Goal: Task Accomplishment & Management: Manage account settings

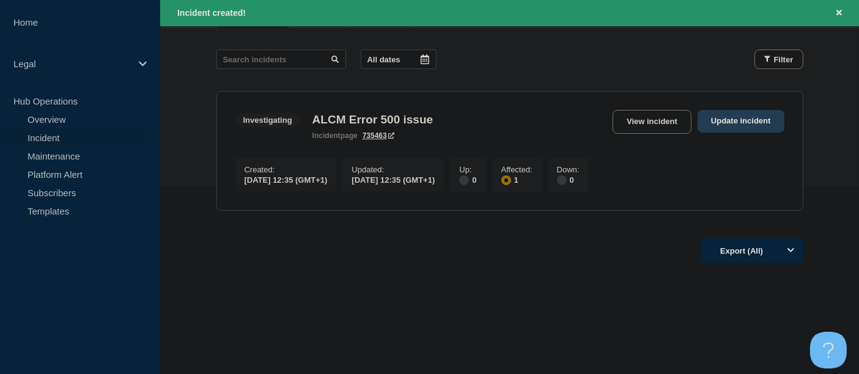
click at [732, 112] on link "Update incident" at bounding box center [741, 121] width 87 height 23
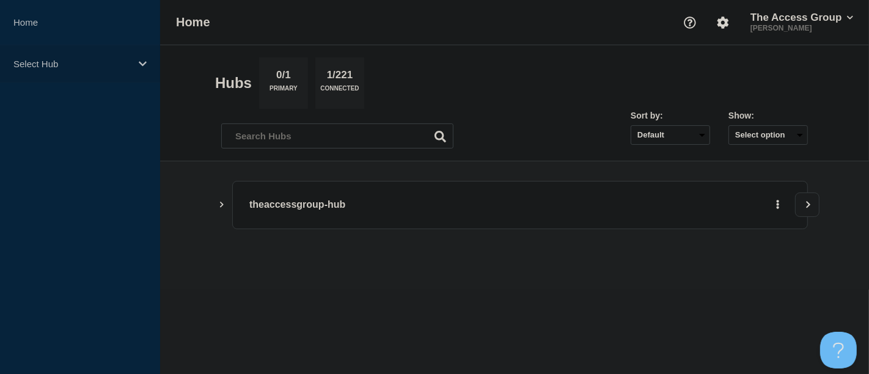
click at [141, 62] on icon at bounding box center [143, 63] width 8 height 5
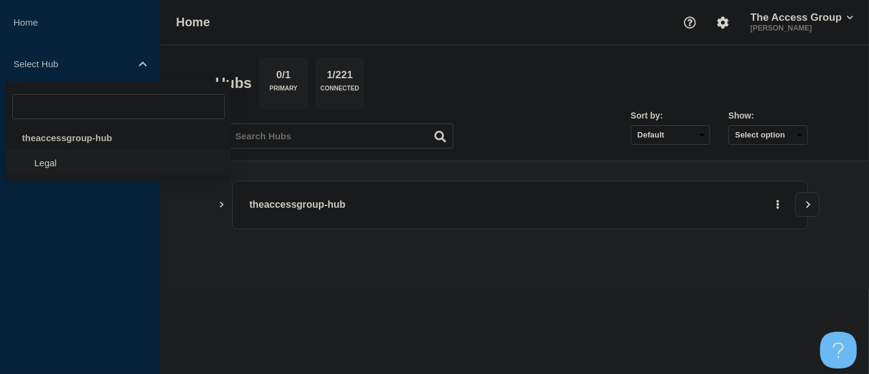
click at [73, 160] on li "Legal" at bounding box center [118, 162] width 225 height 25
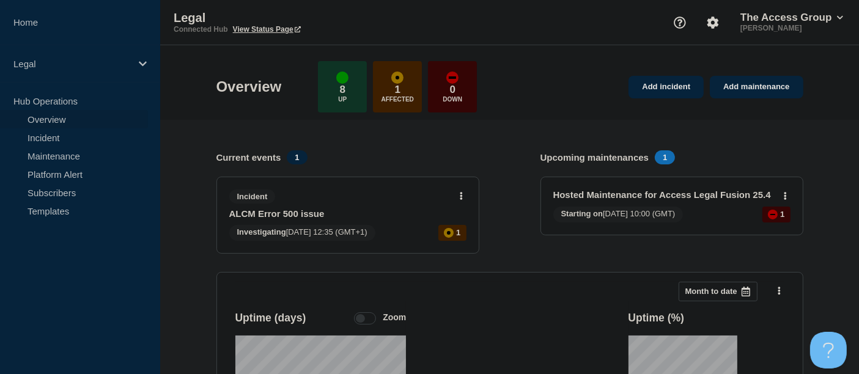
click at [344, 208] on link "ALCM Error 500 issue" at bounding box center [339, 213] width 221 height 10
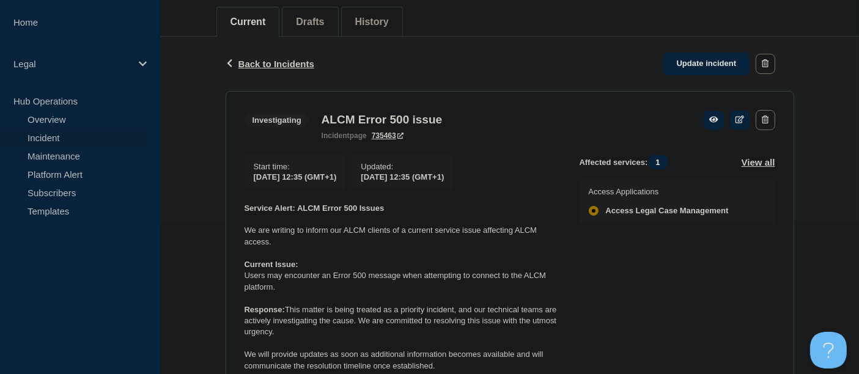
scroll to position [68, 0]
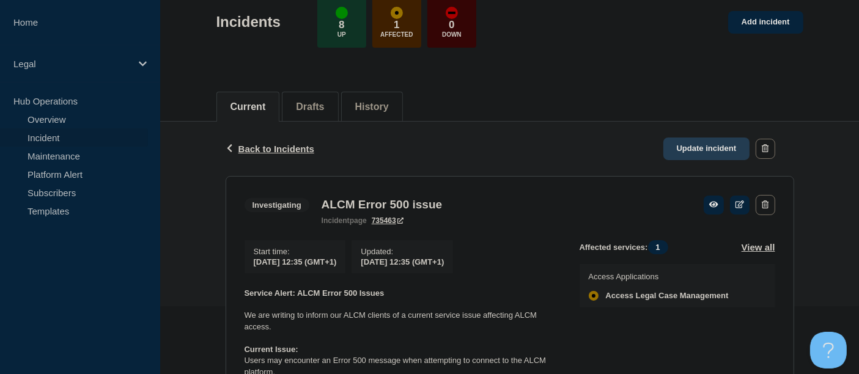
click at [690, 149] on link "Update incident" at bounding box center [706, 149] width 87 height 23
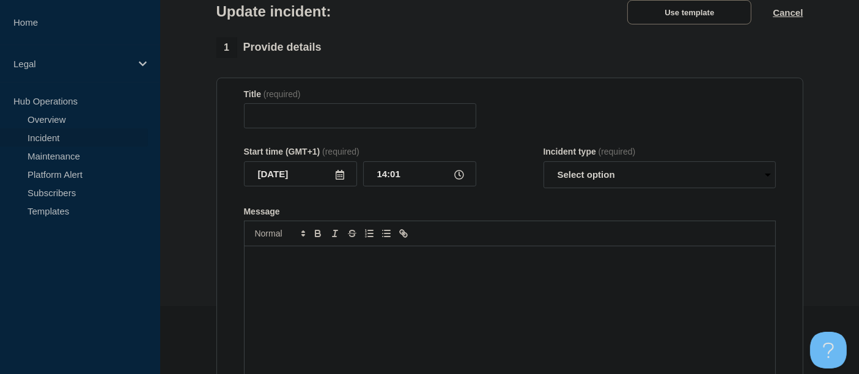
type input "ALCM Error 500 issue"
click at [292, 262] on p "Message" at bounding box center [510, 259] width 512 height 11
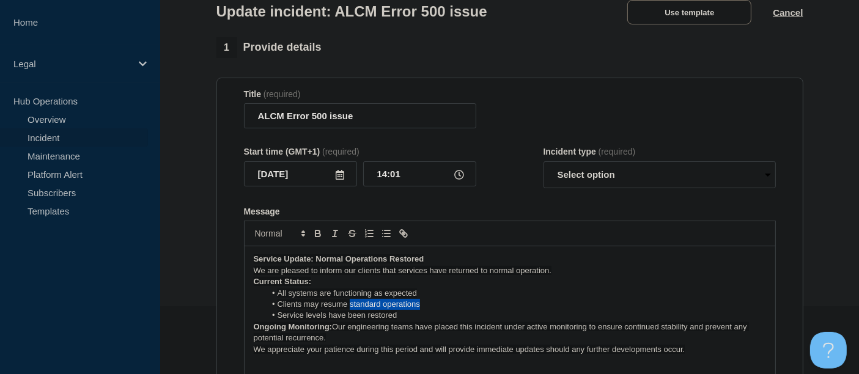
drag, startPoint x: 418, startPoint y: 306, endPoint x: 350, endPoint y: 306, distance: 67.9
click at [350, 306] on span "Clients may resume standard operations" at bounding box center [349, 304] width 142 height 9
click at [428, 263] on p "Service Update: Normal Operations Restored" at bounding box center [510, 259] width 512 height 11
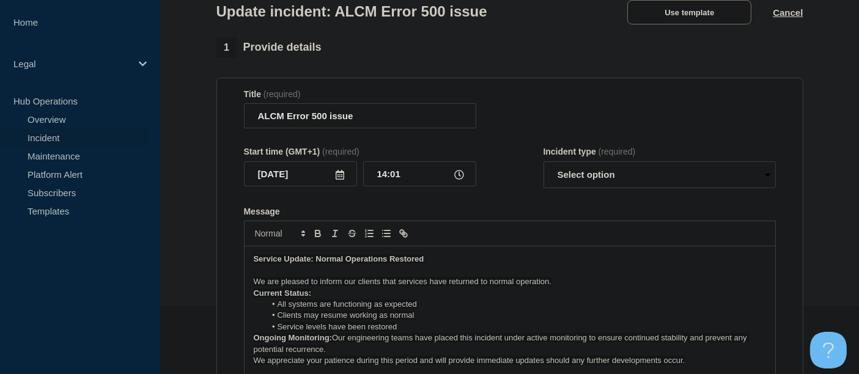
click at [554, 287] on p "We are pleased to inform our clients that services have returned to normal oper…" at bounding box center [510, 281] width 512 height 11
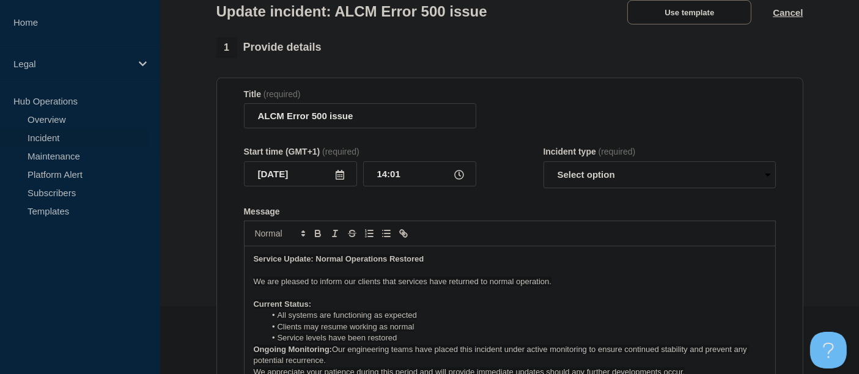
scroll to position [3, 0]
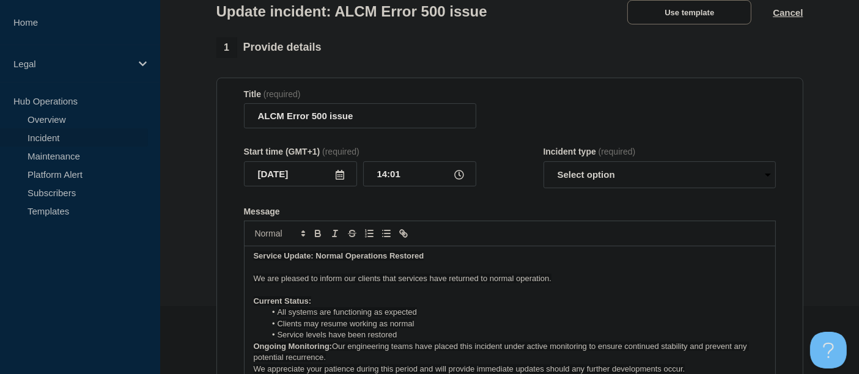
click at [318, 303] on p "Current Status:" at bounding box center [510, 301] width 512 height 11
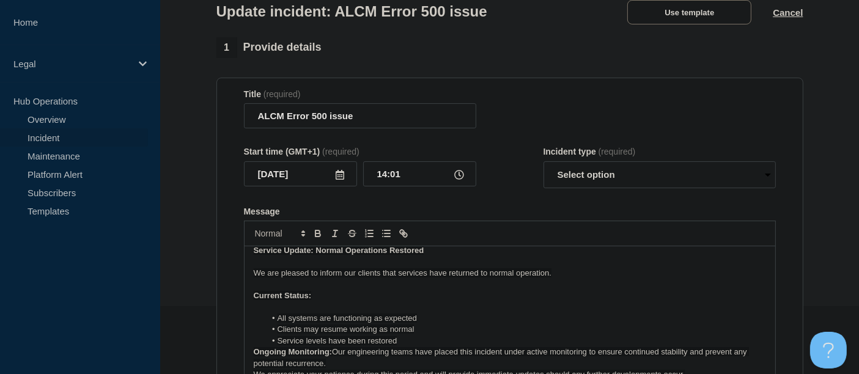
scroll to position [14, 0]
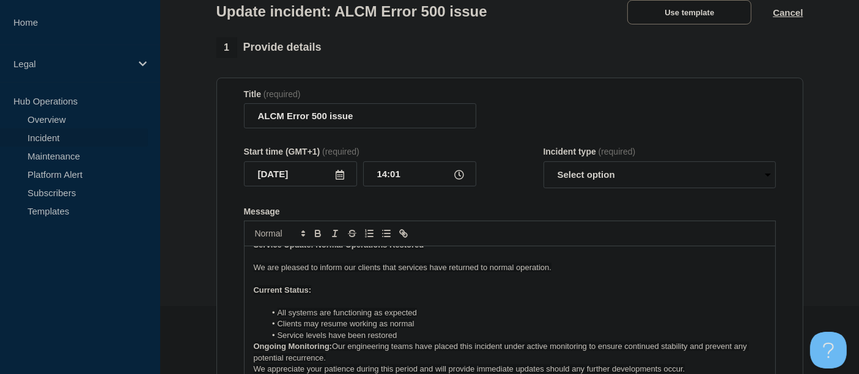
click at [406, 341] on li "Service levels have been restored" at bounding box center [515, 335] width 501 height 11
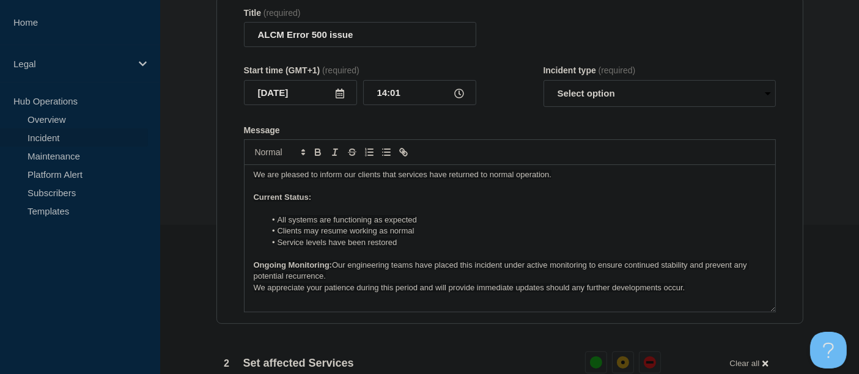
scroll to position [204, 0]
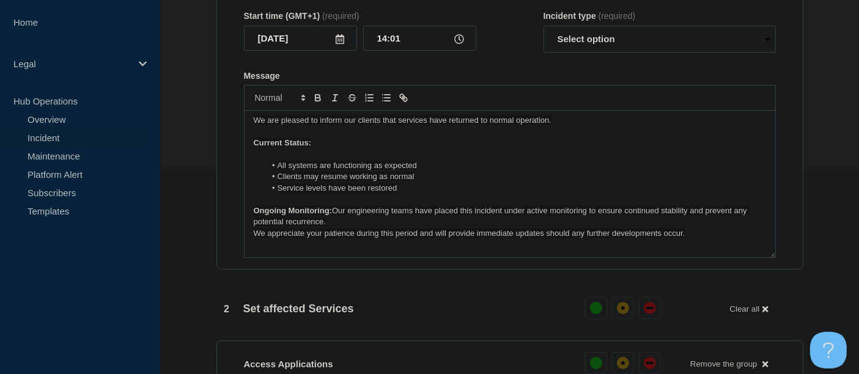
click at [330, 227] on p "Ongoing Monitoring: Our engineering teams have placed this incident under activ…" at bounding box center [510, 216] width 512 height 23
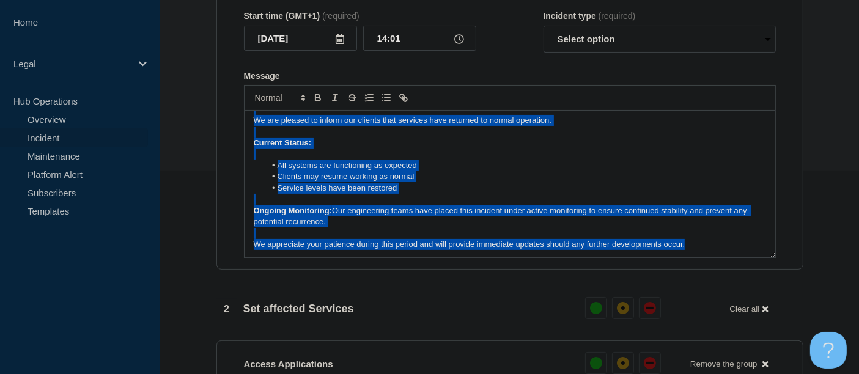
scroll to position [0, 0]
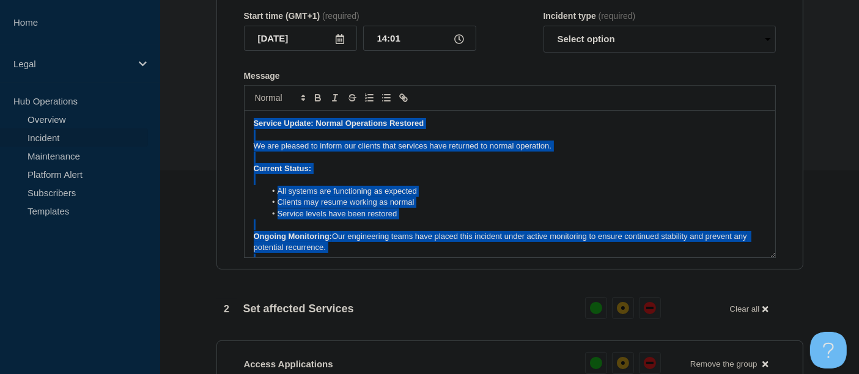
drag, startPoint x: 673, startPoint y: 245, endPoint x: 212, endPoint y: 58, distance: 498.1
click at [212, 58] on div "1 Provide details Title (required) ALCM Error 500 issue Start time (GMT+1) (req…" at bounding box center [509, 333] width 601 height 863
copy div "Service Update: Normal Operations Restored We are pleased to inform our clients…"
click at [763, 40] on select "Select option Investigating Identified Monitoring Resolved" at bounding box center [660, 39] width 232 height 27
select select "monitoring"
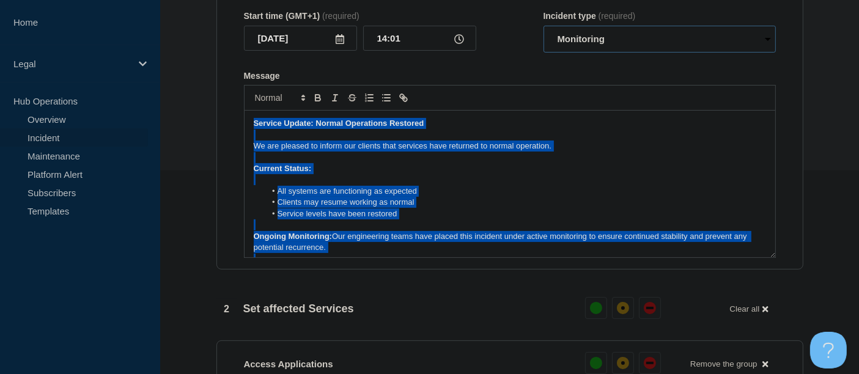
click at [544, 28] on select "Select option Investigating Identified Monitoring Resolved" at bounding box center [660, 39] width 232 height 27
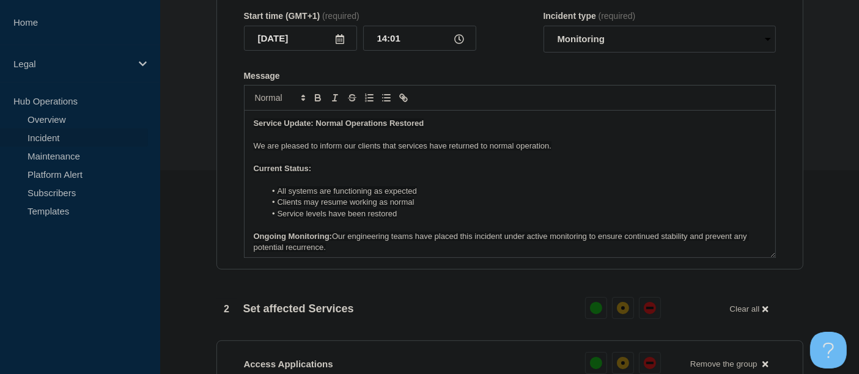
click at [208, 133] on section "1 Provide details Title (required) ALCM Error 500 issue Start time (GMT+1) (req…" at bounding box center [509, 333] width 699 height 863
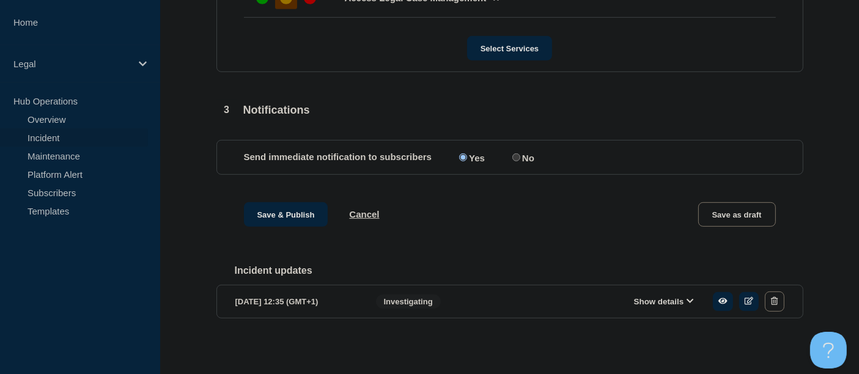
scroll to position [618, 0]
click at [272, 207] on button "Save & Publish" at bounding box center [286, 213] width 84 height 24
